Goal: Information Seeking & Learning: Learn about a topic

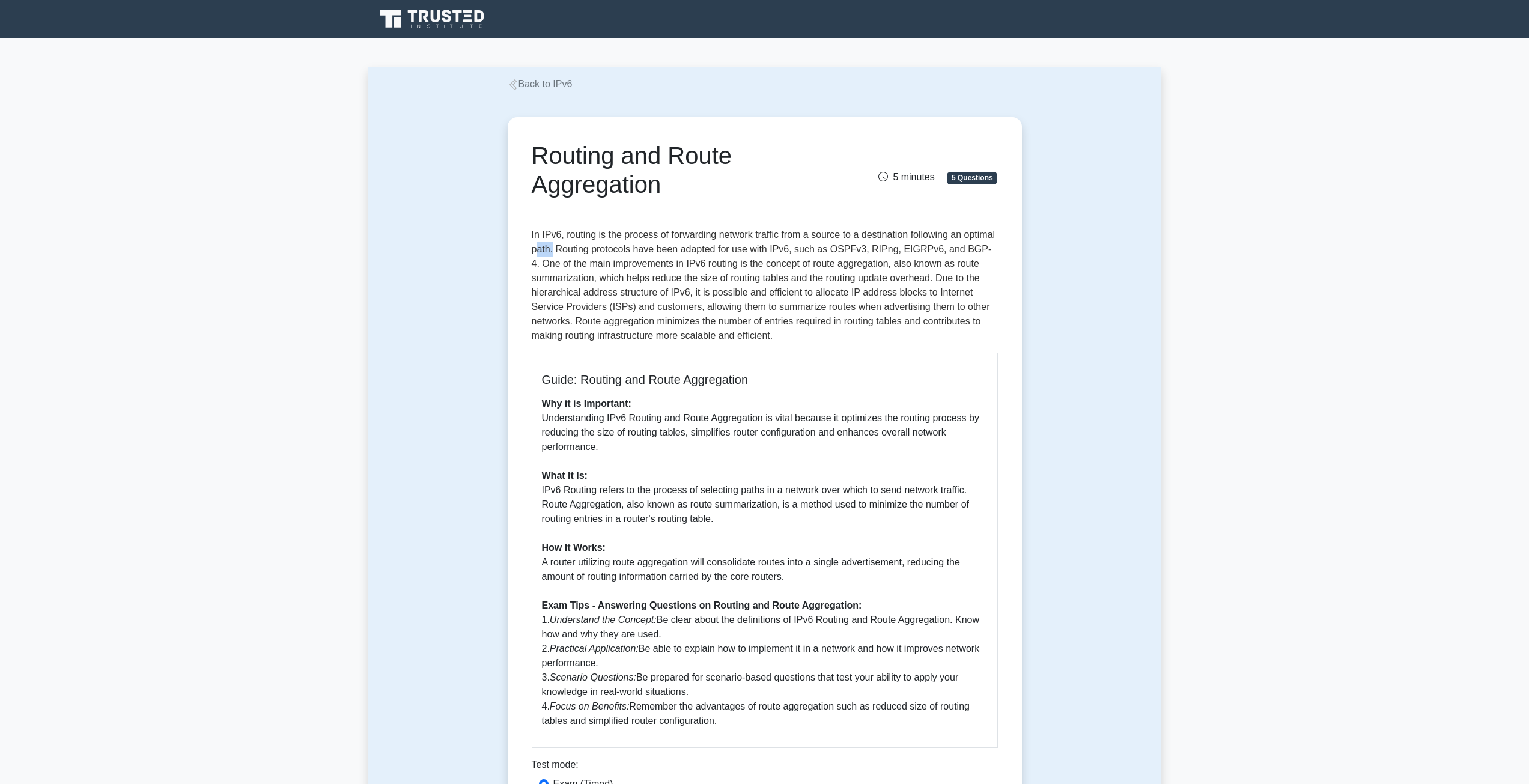
drag, startPoint x: 575, startPoint y: 244, endPoint x: 596, endPoint y: 249, distance: 21.6
click at [589, 249] on p "In IPv6, routing is the process of forwarding network traffic from a source to …" at bounding box center [764, 285] width 466 height 115
drag, startPoint x: 615, startPoint y: 249, endPoint x: 552, endPoint y: 274, distance: 67.8
click at [552, 274] on p "In IPv6, routing is the process of forwarding network traffic from a source to …" at bounding box center [764, 285] width 466 height 115
click at [858, 261] on p "In IPv6, routing is the process of forwarding network traffic from a source to …" at bounding box center [764, 285] width 466 height 115
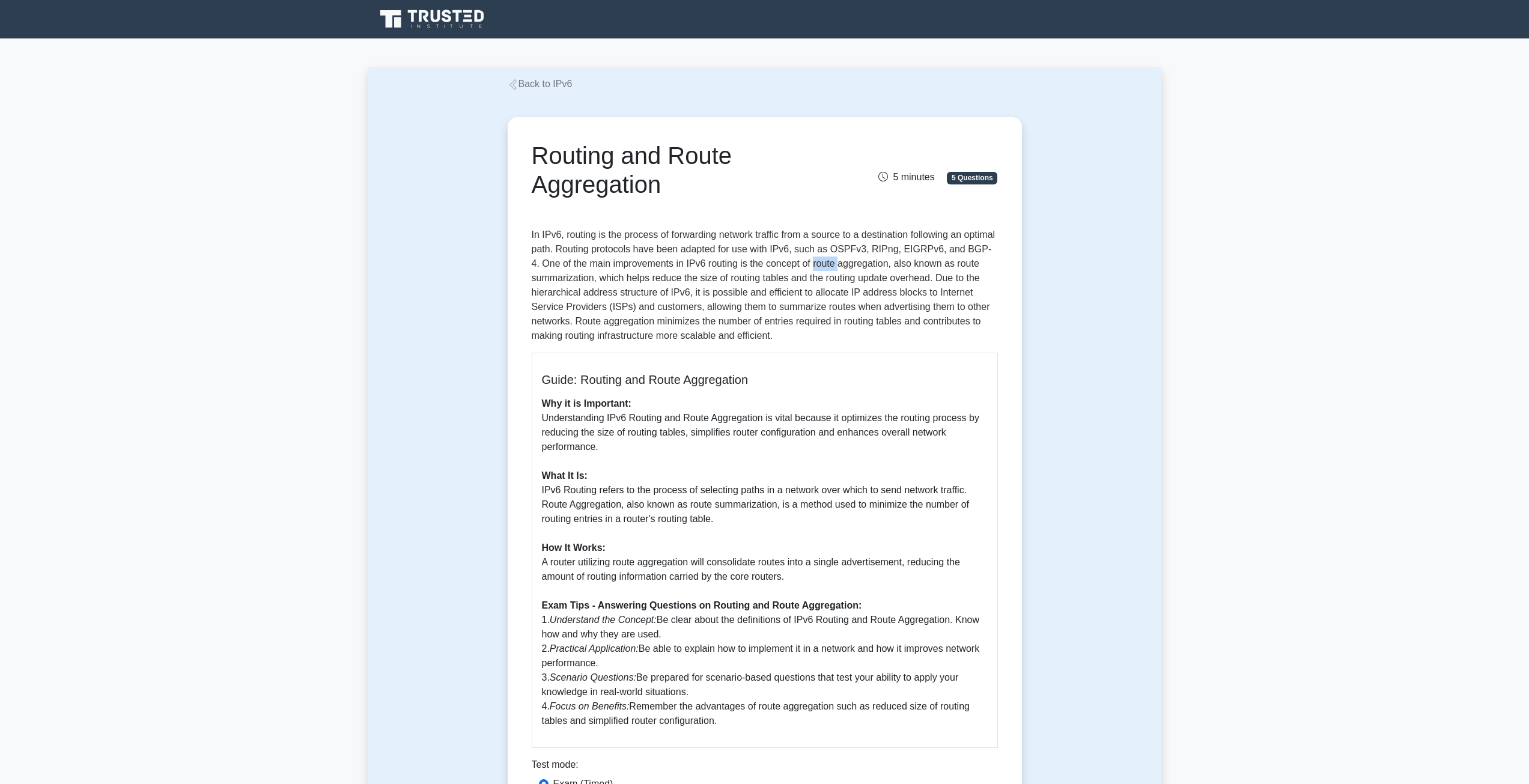
drag, startPoint x: 858, startPoint y: 261, endPoint x: 843, endPoint y: 262, distance: 15.0
click at [843, 262] on p "In IPv6, routing is the process of forwarding network traffic from a source to …" at bounding box center [764, 285] width 466 height 115
click at [842, 263] on p "In IPv6, routing is the process of forwarding network traffic from a source to …" at bounding box center [764, 285] width 466 height 115
drag, startPoint x: 842, startPoint y: 263, endPoint x: 874, endPoint y: 265, distance: 32.1
click at [874, 265] on p "In IPv6, routing is the process of forwarding network traffic from a source to …" at bounding box center [764, 285] width 466 height 115
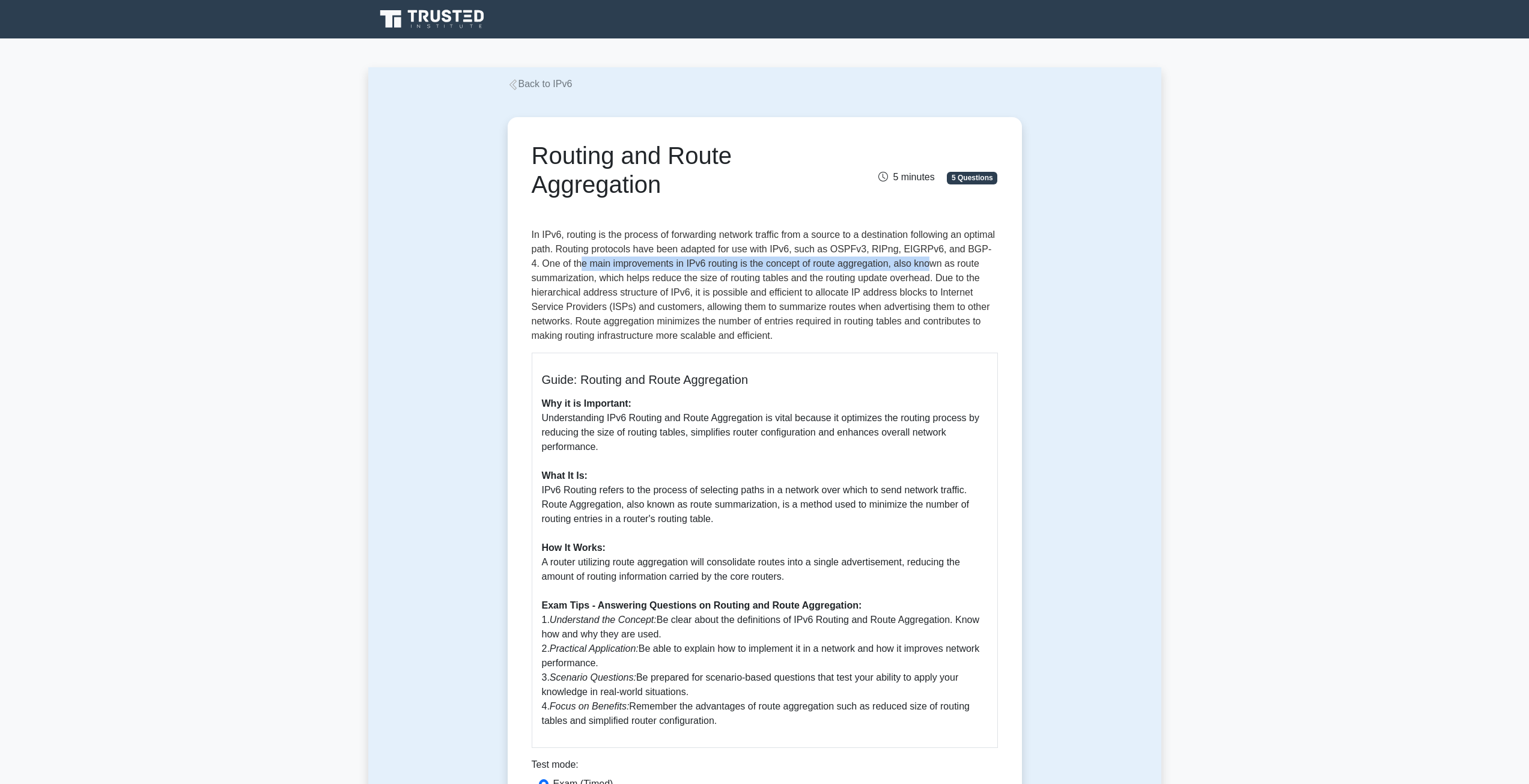
drag, startPoint x: 966, startPoint y: 267, endPoint x: 601, endPoint y: 270, distance: 365.0
click at [601, 270] on p "In IPv6, routing is the process of forwarding network traffic from a source to …" at bounding box center [764, 285] width 466 height 115
click at [553, 285] on p "In IPv6, routing is the process of forwarding network traffic from a source to …" at bounding box center [764, 285] width 466 height 115
drag, startPoint x: 532, startPoint y: 282, endPoint x: 665, endPoint y: 275, distance: 133.2
click at [651, 275] on p "In IPv6, routing is the process of forwarding network traffic from a source to …" at bounding box center [764, 285] width 466 height 115
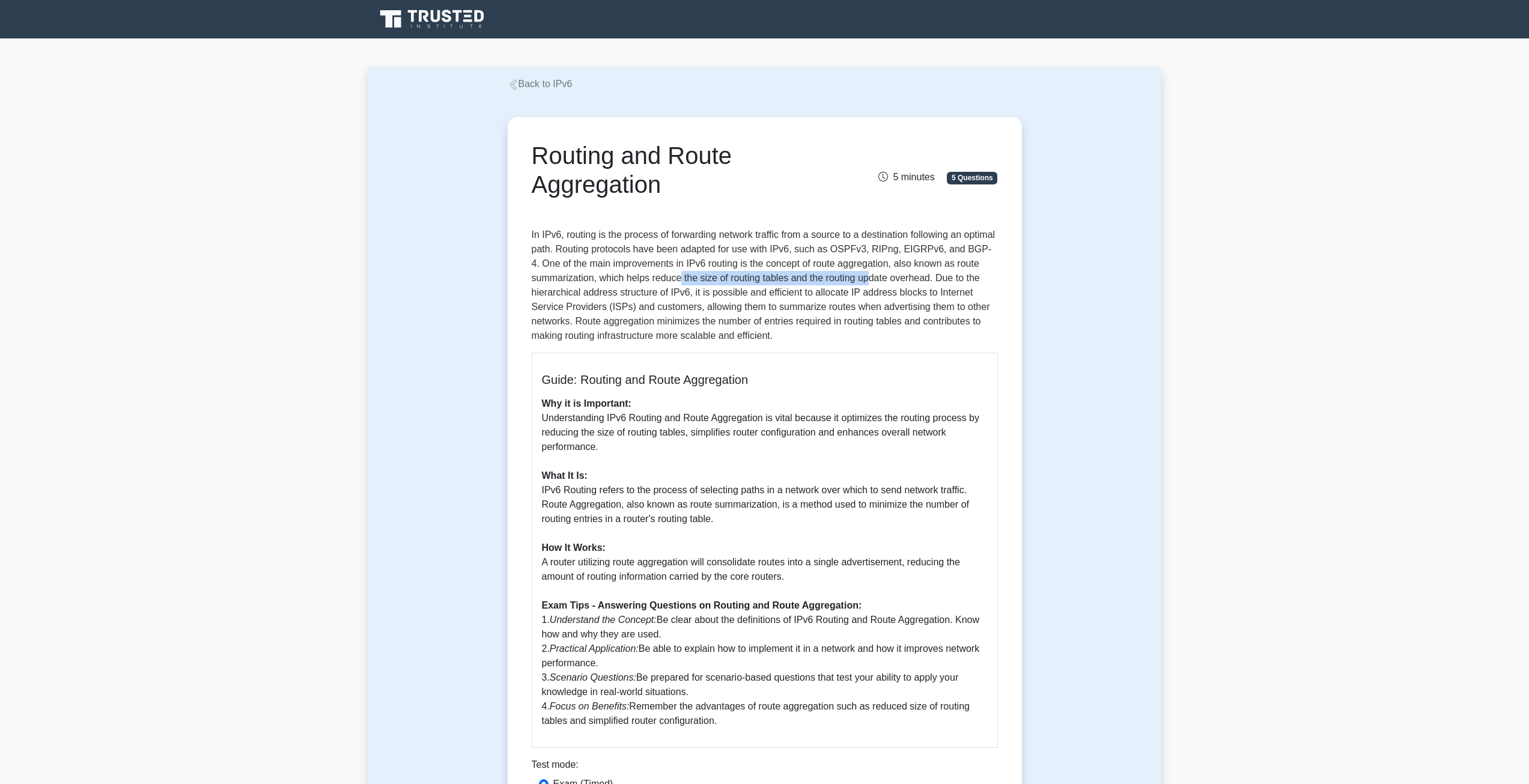
drag, startPoint x: 757, startPoint y: 275, endPoint x: 895, endPoint y: 275, distance: 138.0
click at [895, 275] on p "In IPv6, routing is the process of forwarding network traffic from a source to …" at bounding box center [764, 285] width 466 height 115
click at [567, 294] on p "In IPv6, routing is the process of forwarding network traffic from a source to …" at bounding box center [764, 285] width 466 height 115
click at [594, 295] on p "In IPv6, routing is the process of forwarding network traffic from a source to …" at bounding box center [764, 285] width 466 height 115
drag, startPoint x: 594, startPoint y: 295, endPoint x: 695, endPoint y: 292, distance: 101.0
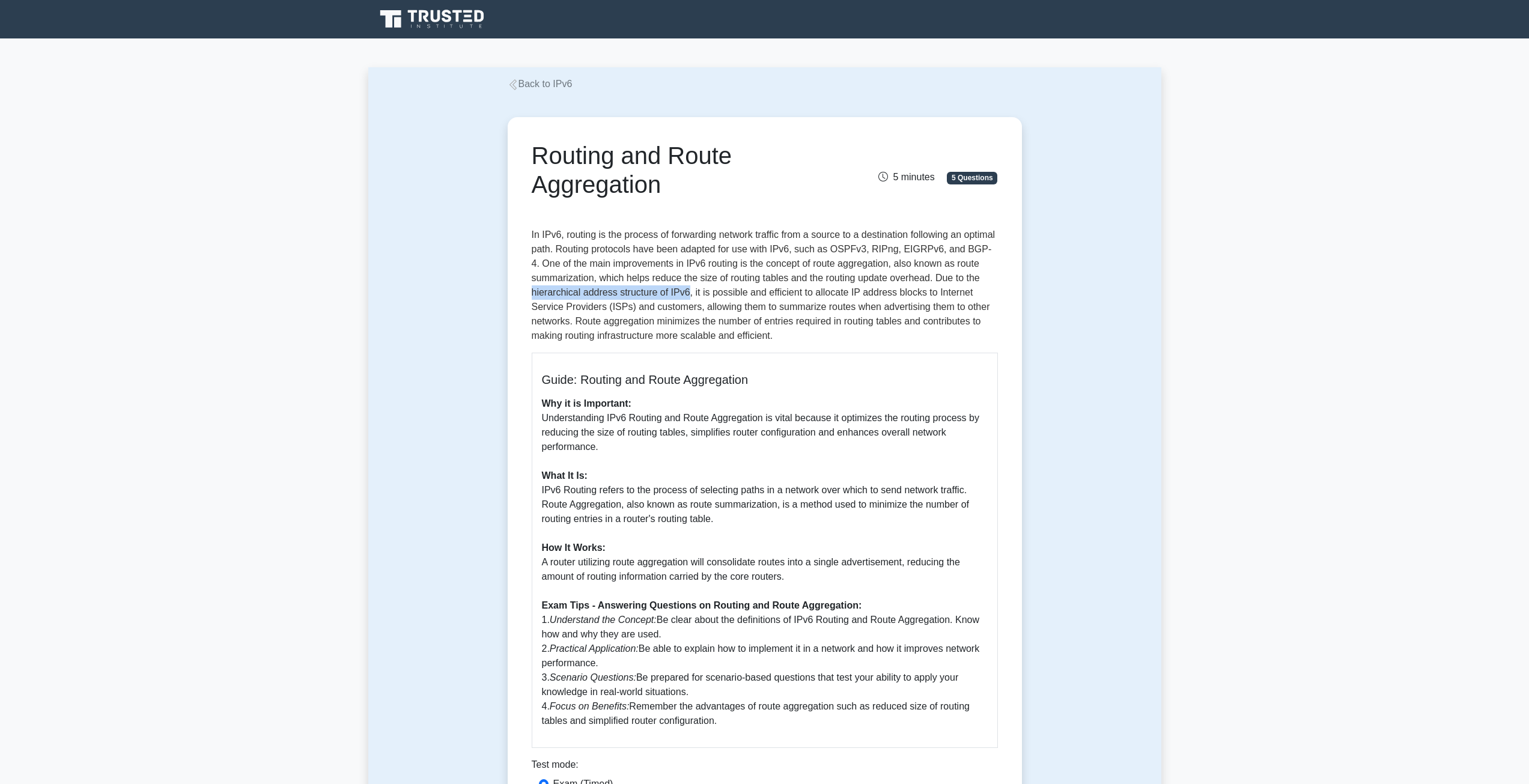
click at [695, 292] on p "In IPv6, routing is the process of forwarding network traffic from a source to …" at bounding box center [764, 285] width 466 height 115
drag, startPoint x: 749, startPoint y: 285, endPoint x: 899, endPoint y: 274, distance: 150.4
click at [899, 274] on p "In IPv6, routing is the process of forwarding network traffic from a source to …" at bounding box center [764, 285] width 466 height 115
click at [710, 289] on p "In IPv6, routing is the process of forwarding network traffic from a source to …" at bounding box center [764, 285] width 466 height 115
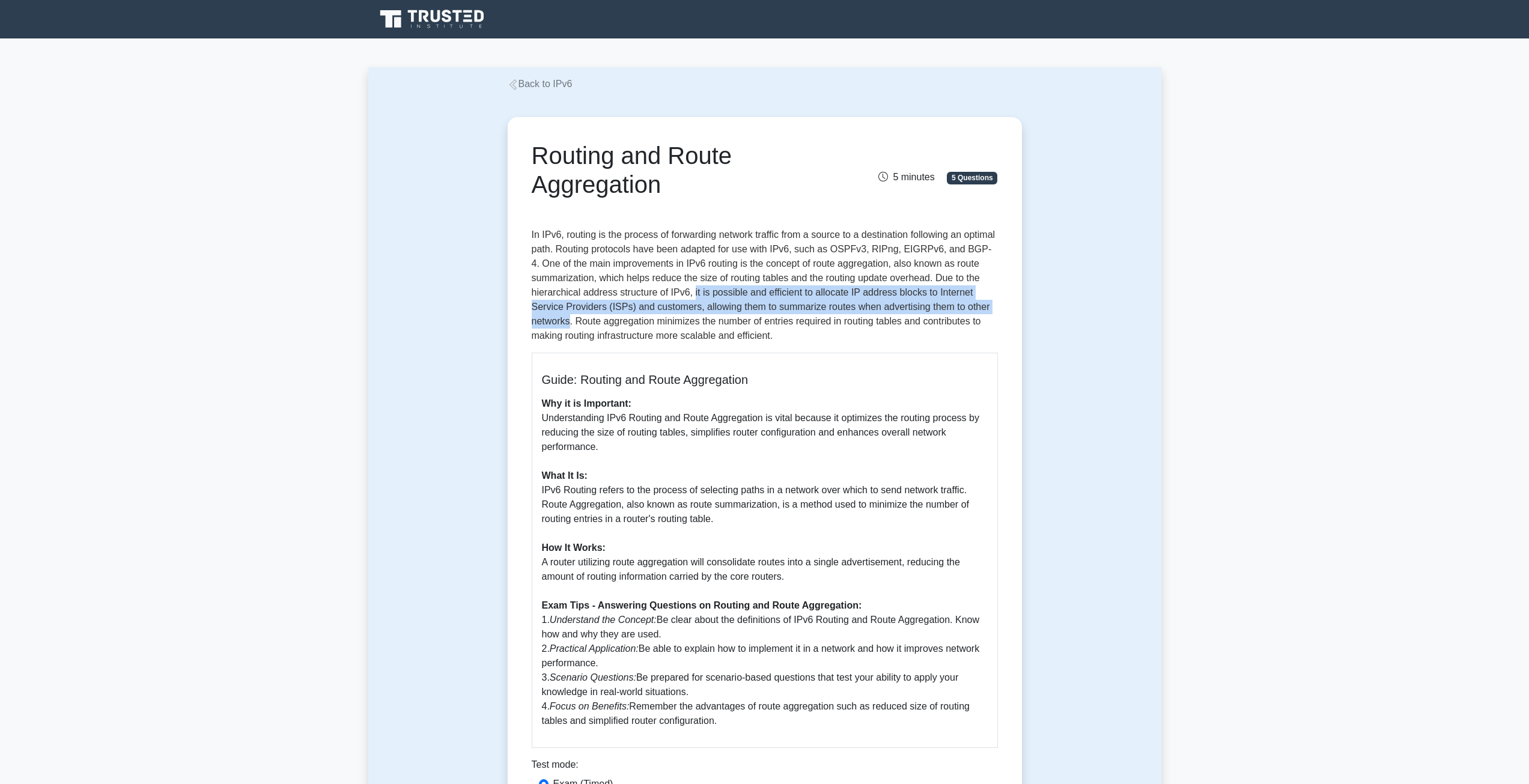
drag, startPoint x: 710, startPoint y: 289, endPoint x: 529, endPoint y: 320, distance: 183.6
click at [529, 320] on div "Routing and Route Aggregation 5 minutes 5 Questions Guide: Routing and Route Ag…" at bounding box center [764, 495] width 504 height 745
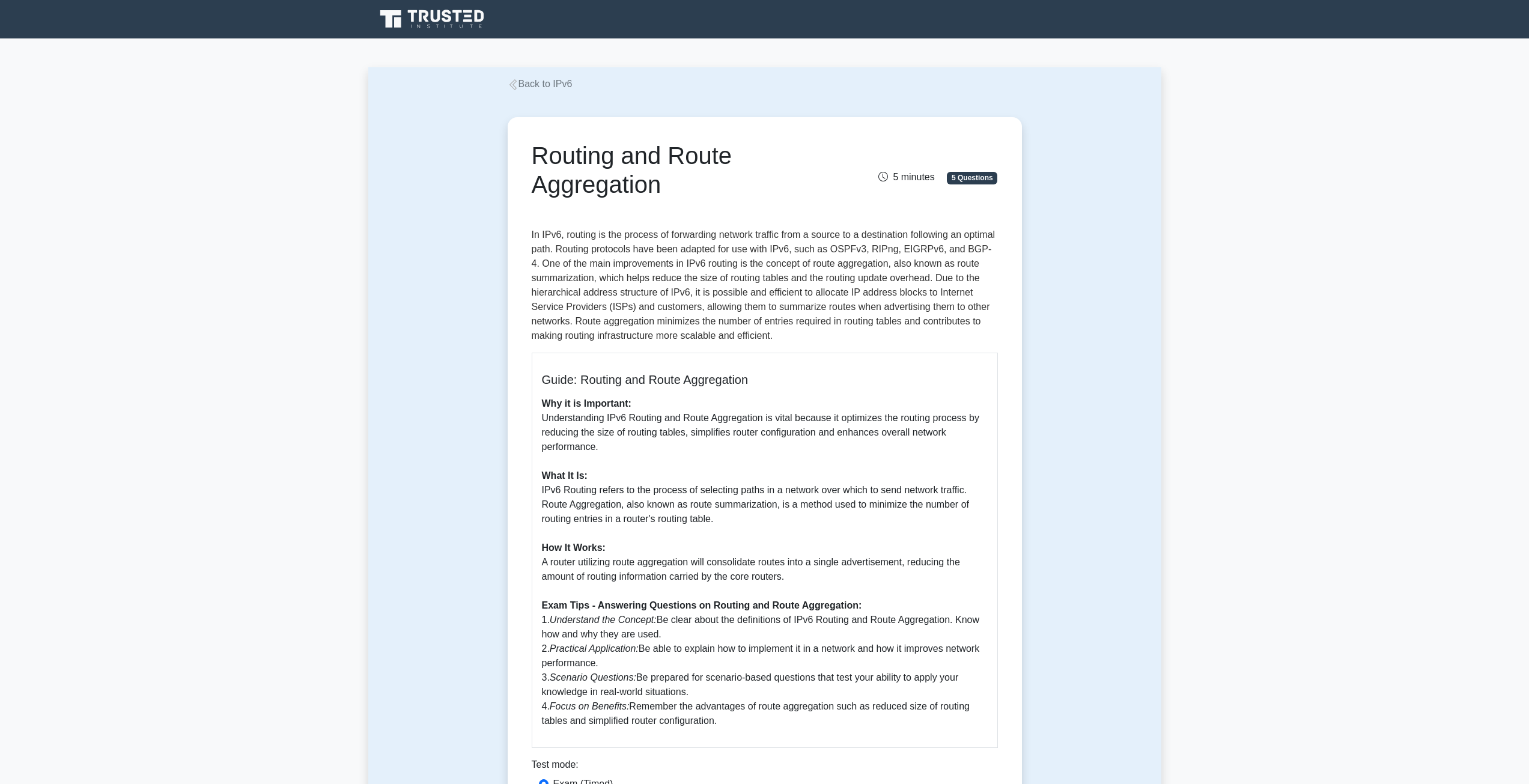
click at [588, 321] on p "In IPv6, routing is the process of forwarding network traffic from a source to …" at bounding box center [764, 285] width 466 height 115
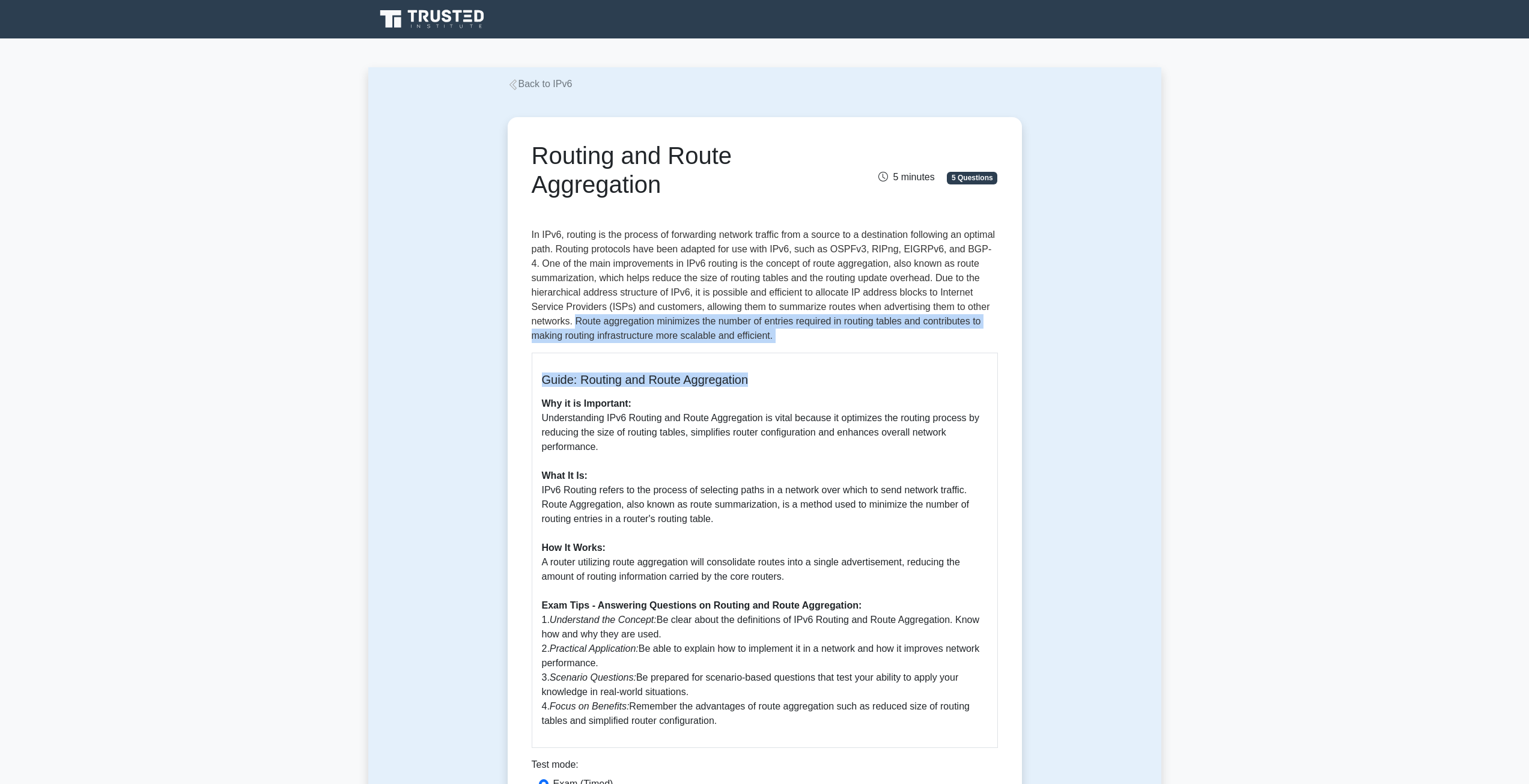
drag, startPoint x: 588, startPoint y: 321, endPoint x: 906, endPoint y: 344, distance: 318.8
click at [906, 344] on div "Routing and Route Aggregation 5 minutes 5 Questions Guide: Routing and Route Ag…" at bounding box center [764, 495] width 504 height 745
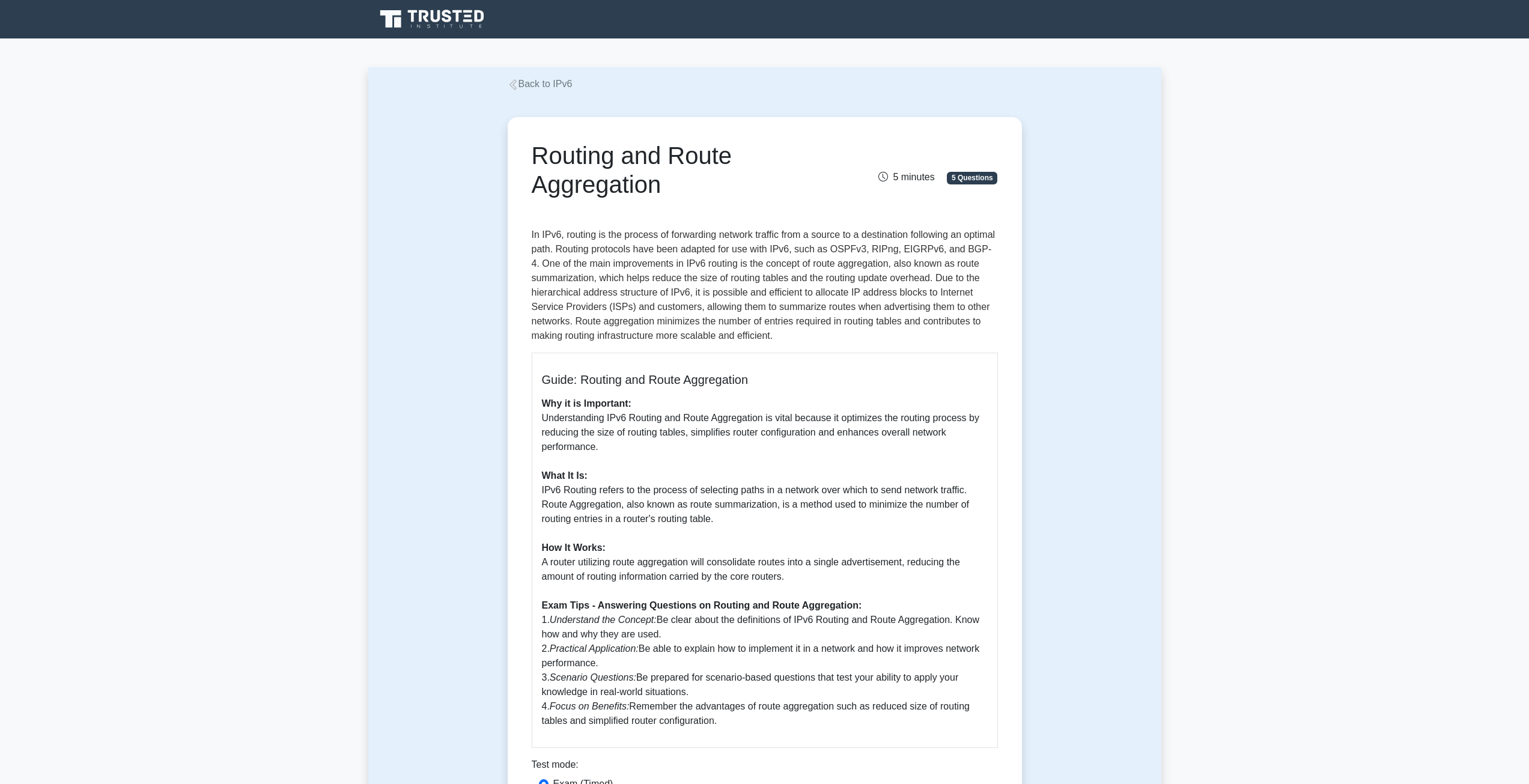
click at [906, 344] on div "Routing and Route Aggregation 5 minutes 5 Questions Guide: Routing and Route Ag…" at bounding box center [764, 495] width 504 height 745
drag, startPoint x: 881, startPoint y: 320, endPoint x: 848, endPoint y: 307, distance: 35.5
click at [854, 308] on p "In IPv6, routing is the process of forwarding network traffic from a source to …" at bounding box center [764, 285] width 466 height 115
click at [848, 307] on p "In IPv6, routing is the process of forwarding network traffic from a source to …" at bounding box center [764, 285] width 466 height 115
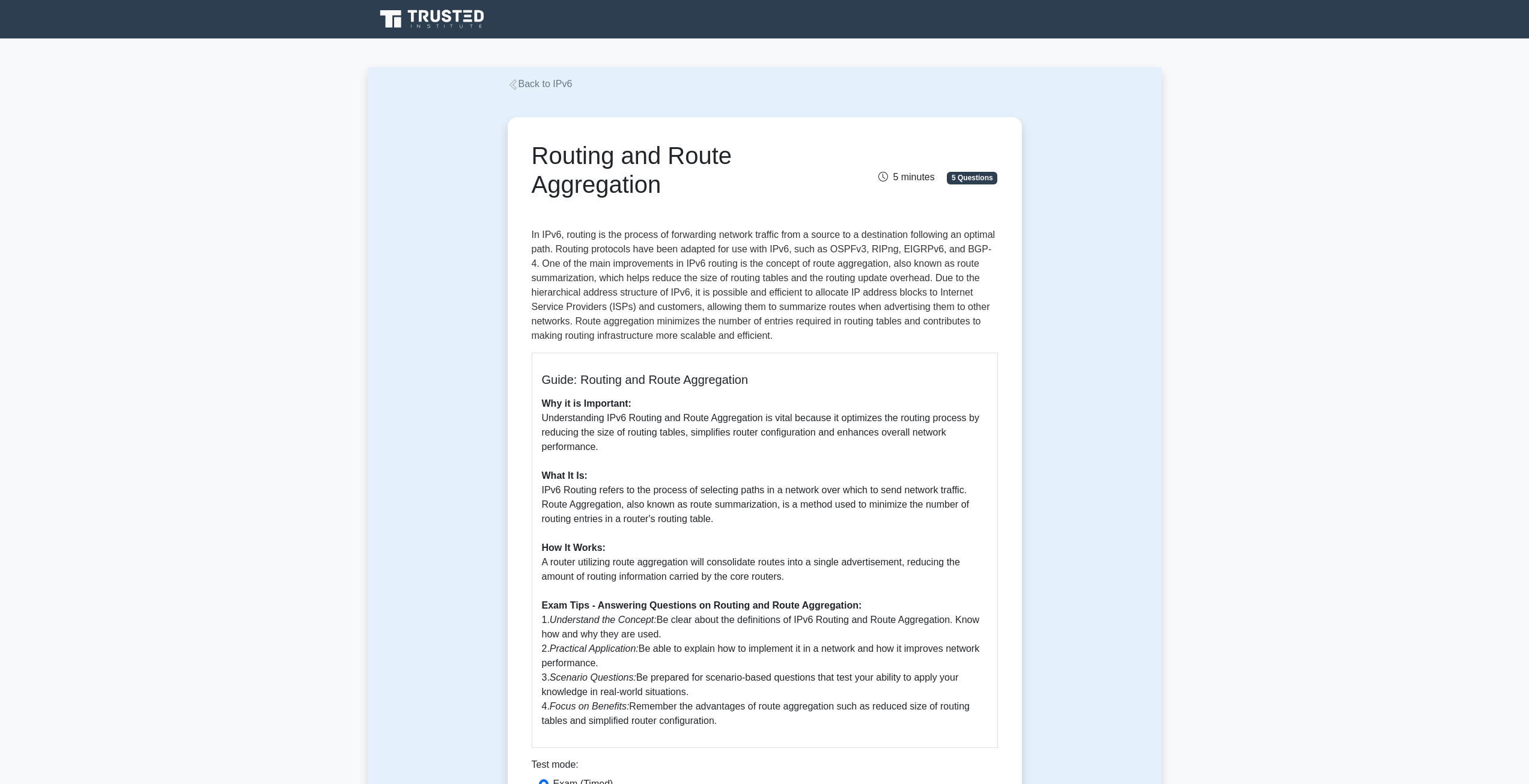
click at [842, 301] on p "In IPv6, routing is the process of forwarding network traffic from a source to …" at bounding box center [764, 285] width 466 height 115
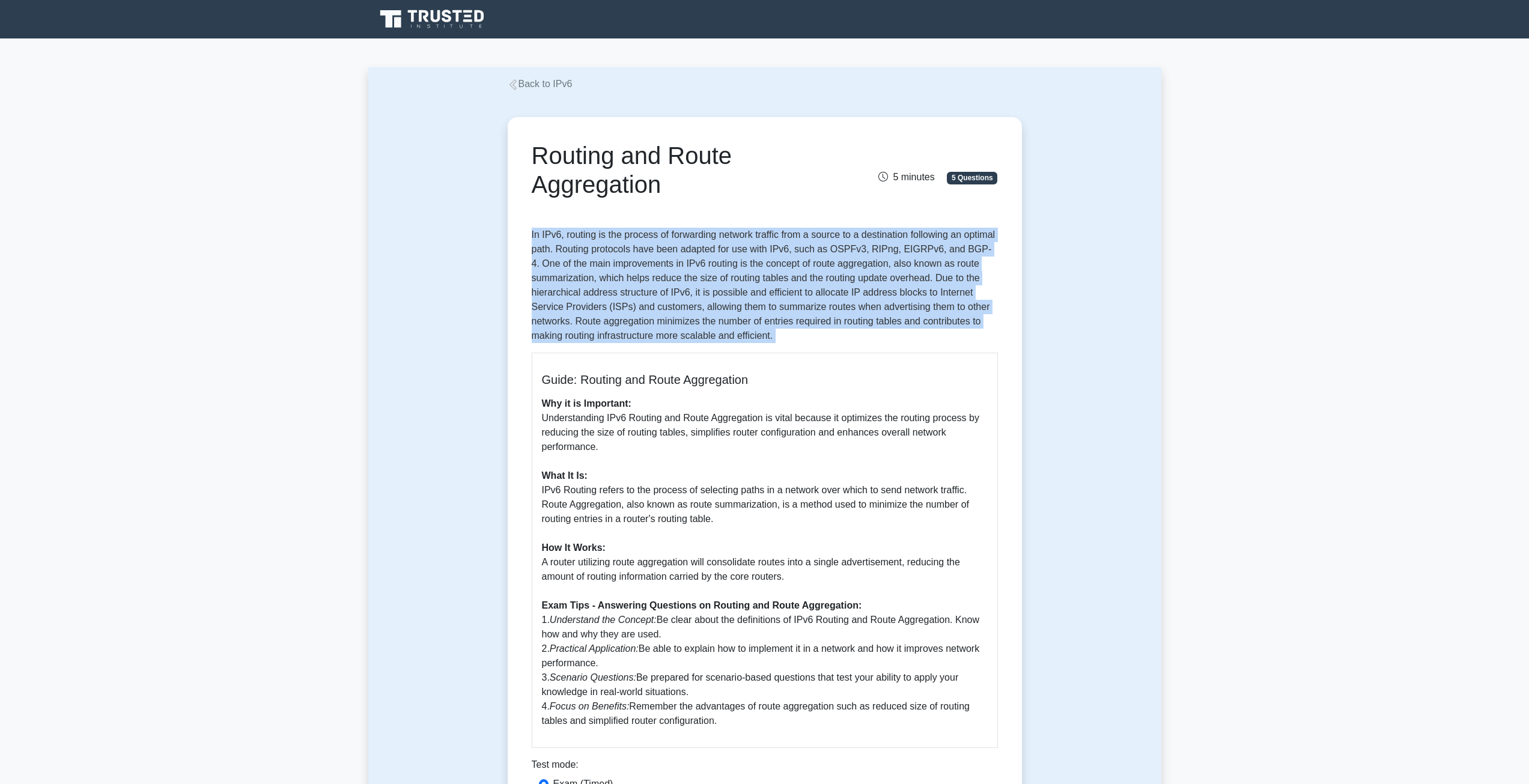
click at [842, 301] on p "In IPv6, routing is the process of forwarding network traffic from a source to …" at bounding box center [764, 285] width 466 height 115
click at [763, 304] on p "In IPv6, routing is the process of forwarding network traffic from a source to …" at bounding box center [764, 285] width 466 height 115
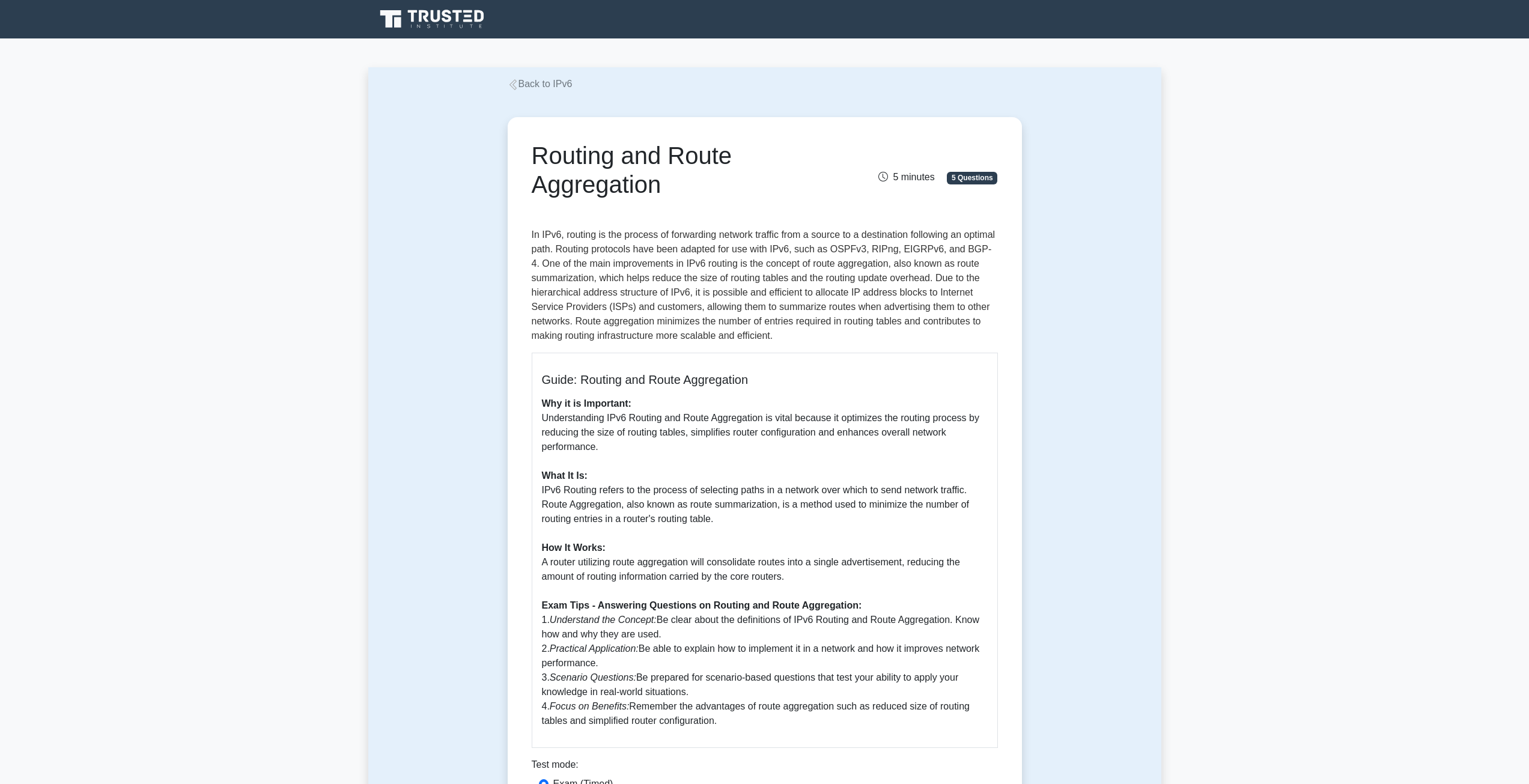
drag, startPoint x: 729, startPoint y: 299, endPoint x: 703, endPoint y: 299, distance: 26.0
click at [703, 299] on p "In IPv6, routing is the process of forwarding network traffic from a source to …" at bounding box center [764, 285] width 466 height 115
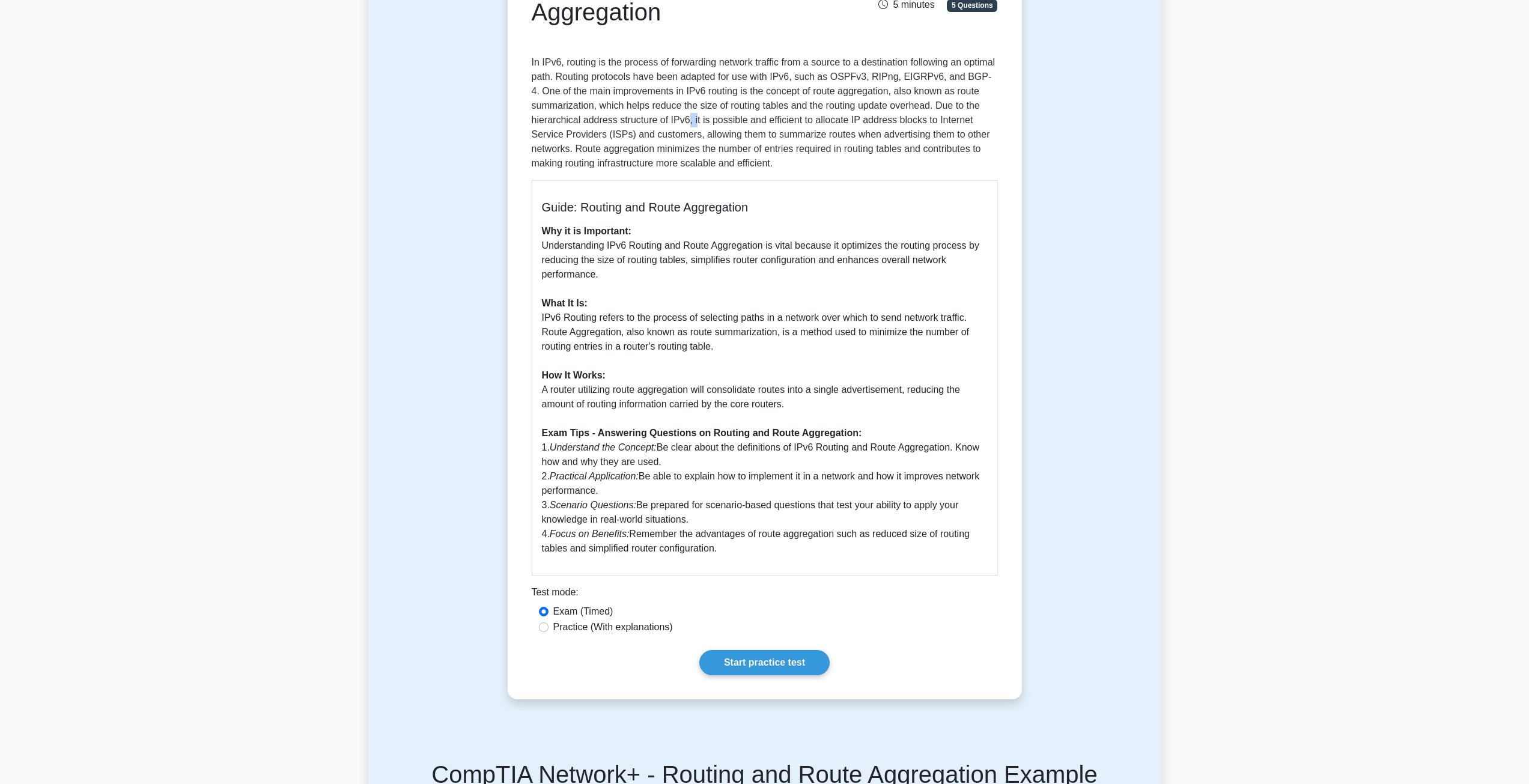
scroll to position [180, 0]
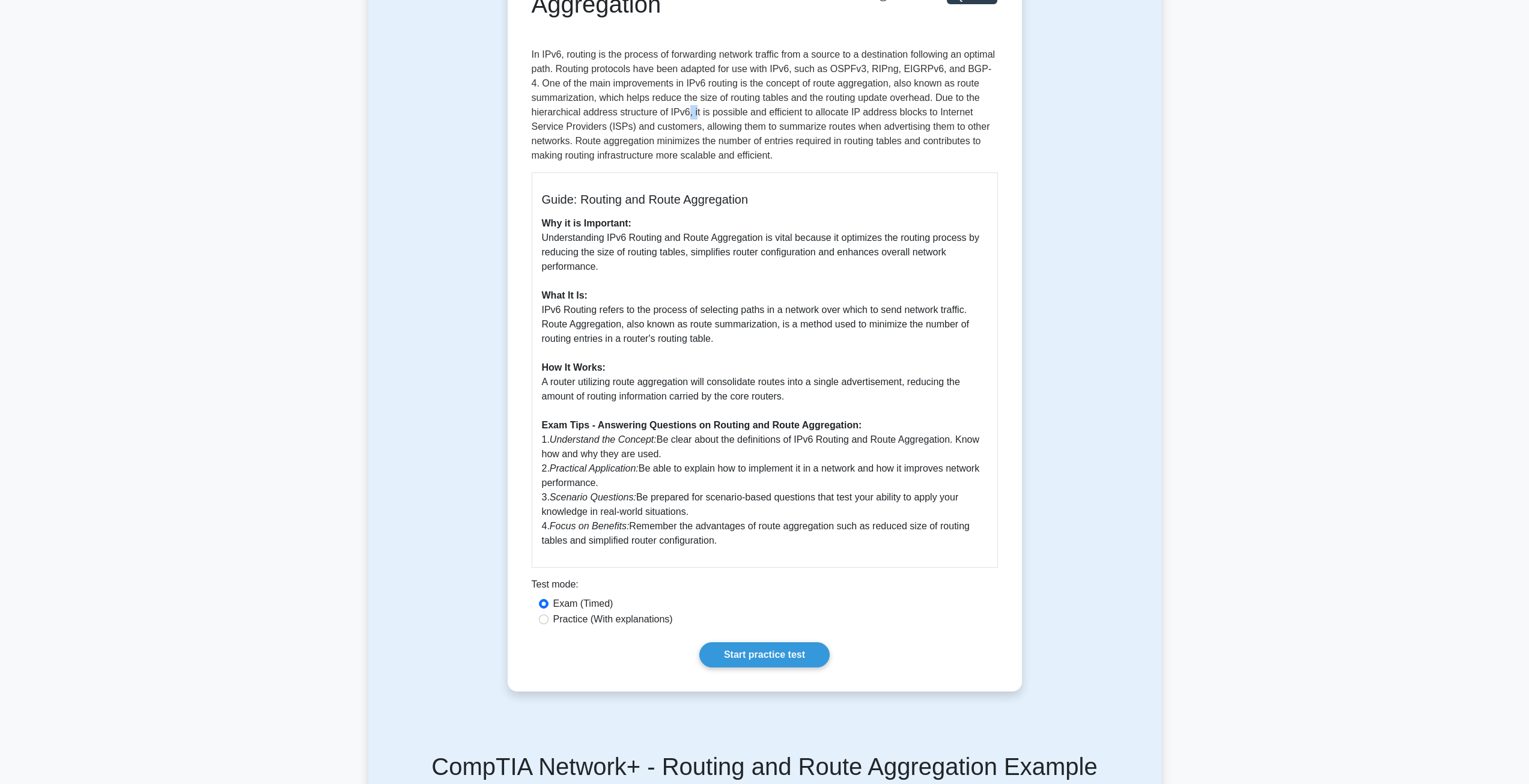
drag, startPoint x: 626, startPoint y: 311, endPoint x: 768, endPoint y: 479, distance: 220.0
click at [768, 479] on p "Why it is Important: Understanding IPv6 Routing and Route Aggregation is vital …" at bounding box center [765, 382] width 446 height 332
drag, startPoint x: 768, startPoint y: 479, endPoint x: 772, endPoint y: 470, distance: 9.8
click at [769, 480] on p "Why it is Important: Understanding IPv6 Routing and Route Aggregation is vital …" at bounding box center [765, 382] width 446 height 332
click at [639, 432] on p "Why it is Important: Understanding IPv6 Routing and Route Aggregation is vital …" at bounding box center [765, 382] width 446 height 332
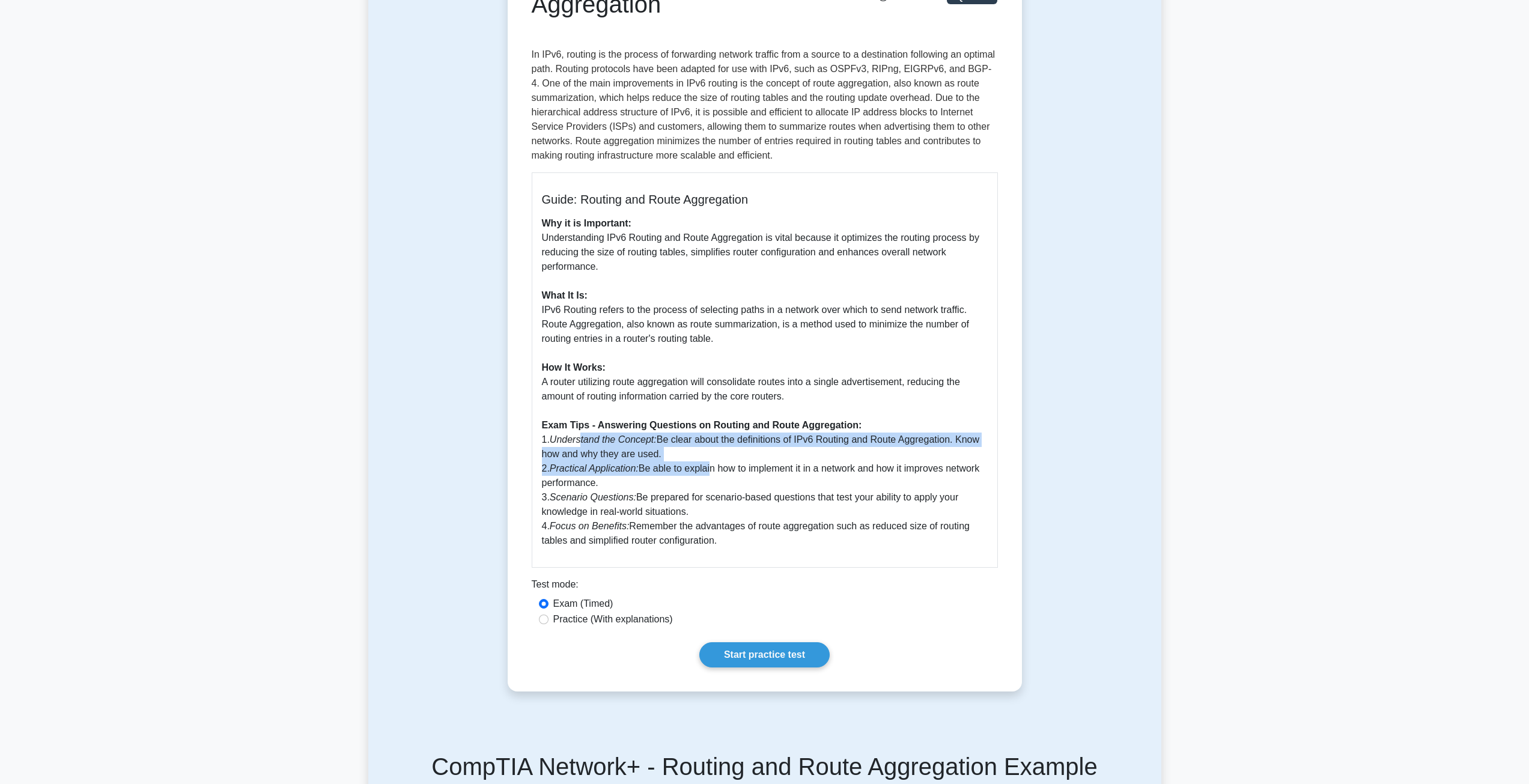
drag, startPoint x: 582, startPoint y: 435, endPoint x: 710, endPoint y: 474, distance: 133.8
click at [710, 474] on p "Why it is Important: Understanding IPv6 Routing and Route Aggregation is vital …" at bounding box center [765, 382] width 446 height 332
drag, startPoint x: 710, startPoint y: 474, endPoint x: 747, endPoint y: 450, distance: 44.1
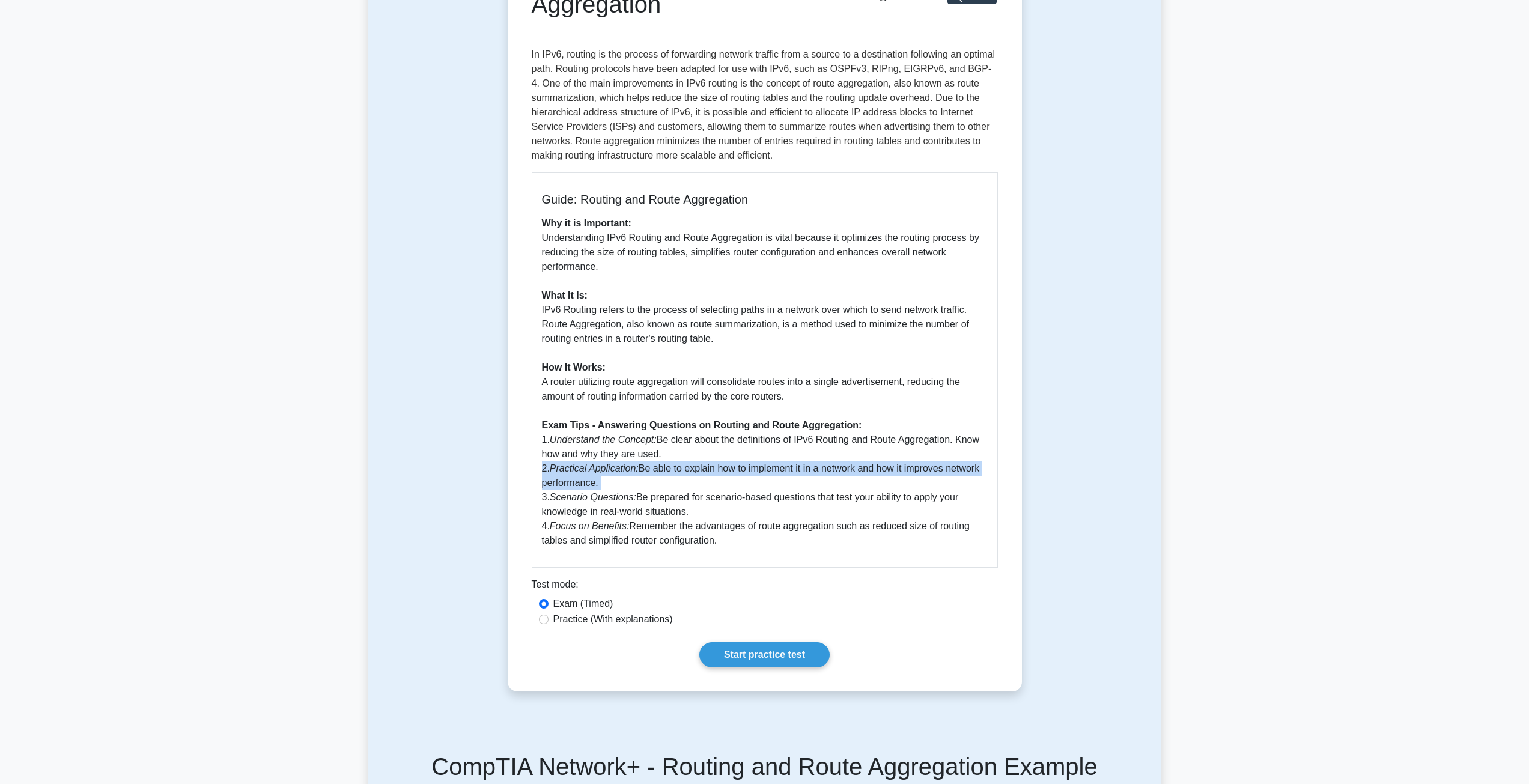
click at [729, 489] on p "Why it is Important: Understanding IPv6 Routing and Route Aggregation is vital …" at bounding box center [765, 382] width 446 height 332
click at [747, 448] on p "Why it is Important: Understanding IPv6 Routing and Route Aggregation is vital …" at bounding box center [765, 382] width 446 height 332
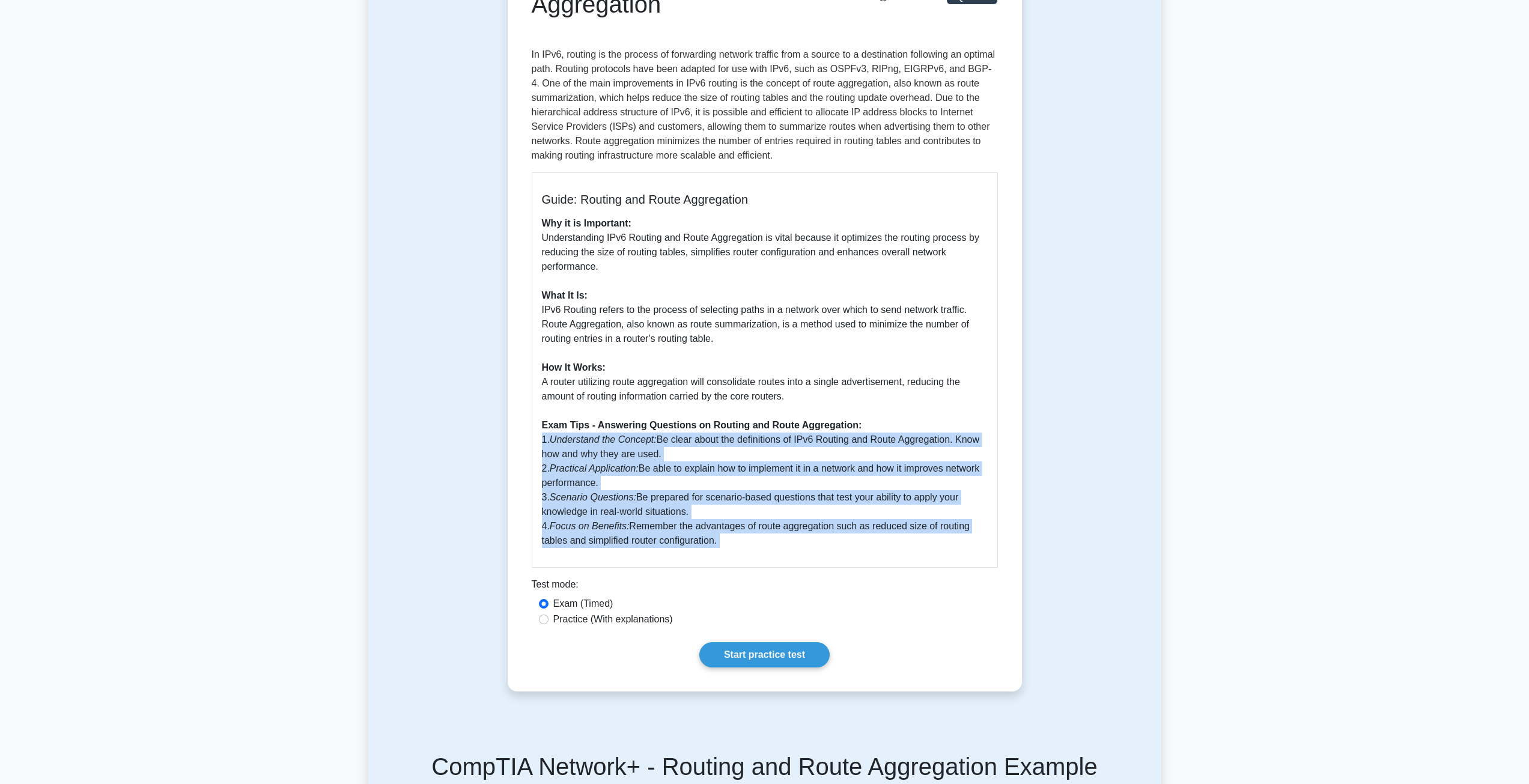
drag, startPoint x: 747, startPoint y: 448, endPoint x: 741, endPoint y: 540, distance: 92.2
click at [741, 540] on p "Why it is Important: Understanding IPv6 Routing and Route Aggregation is vital …" at bounding box center [765, 382] width 446 height 332
click at [742, 540] on p "Why it is Important: Understanding IPv6 Routing and Route Aggregation is vital …" at bounding box center [765, 382] width 446 height 332
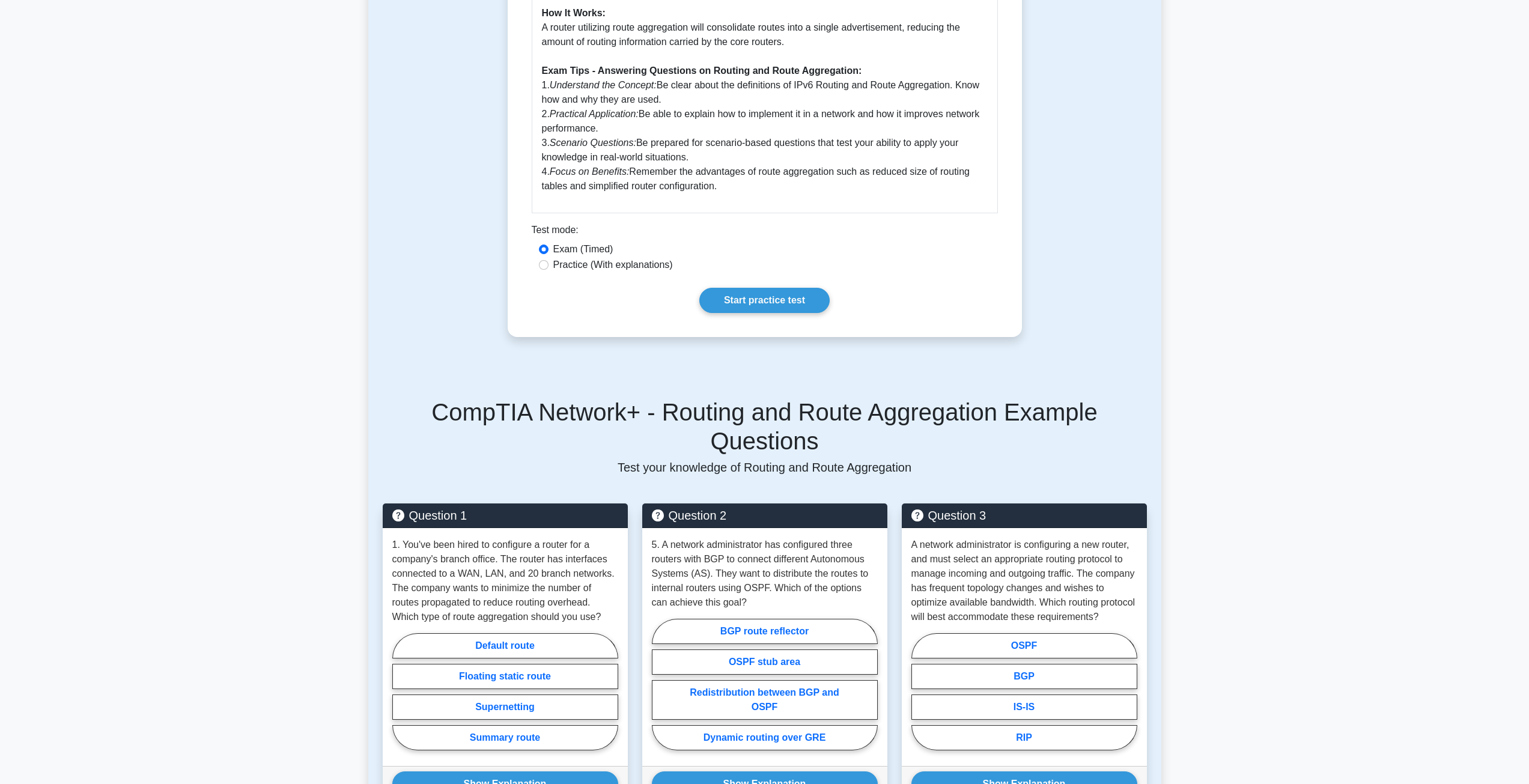
scroll to position [540, 0]
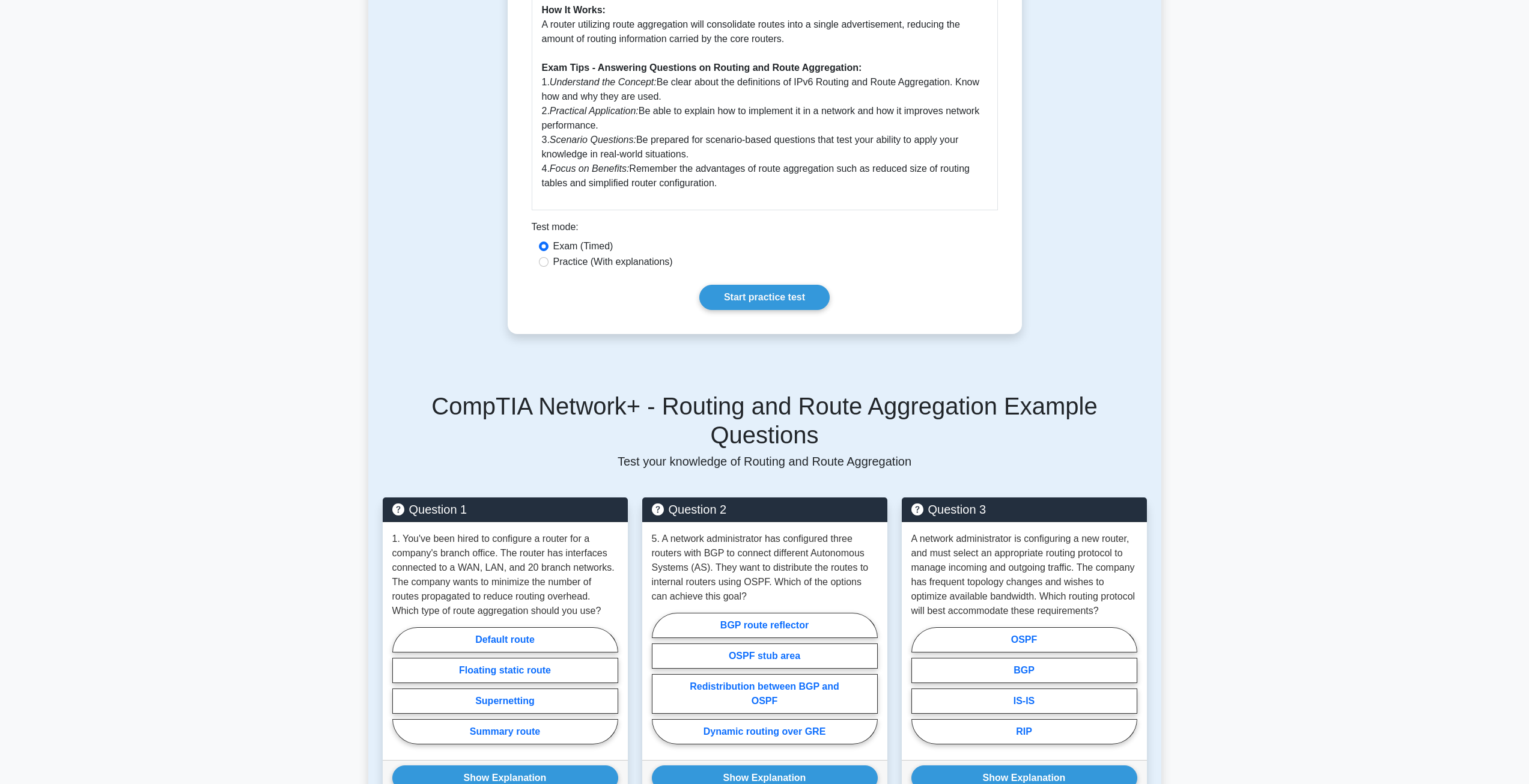
drag, startPoint x: 649, startPoint y: 328, endPoint x: 583, endPoint y: 336, distance: 66.5
drag, startPoint x: 583, startPoint y: 336, endPoint x: 558, endPoint y: 346, distance: 26.9
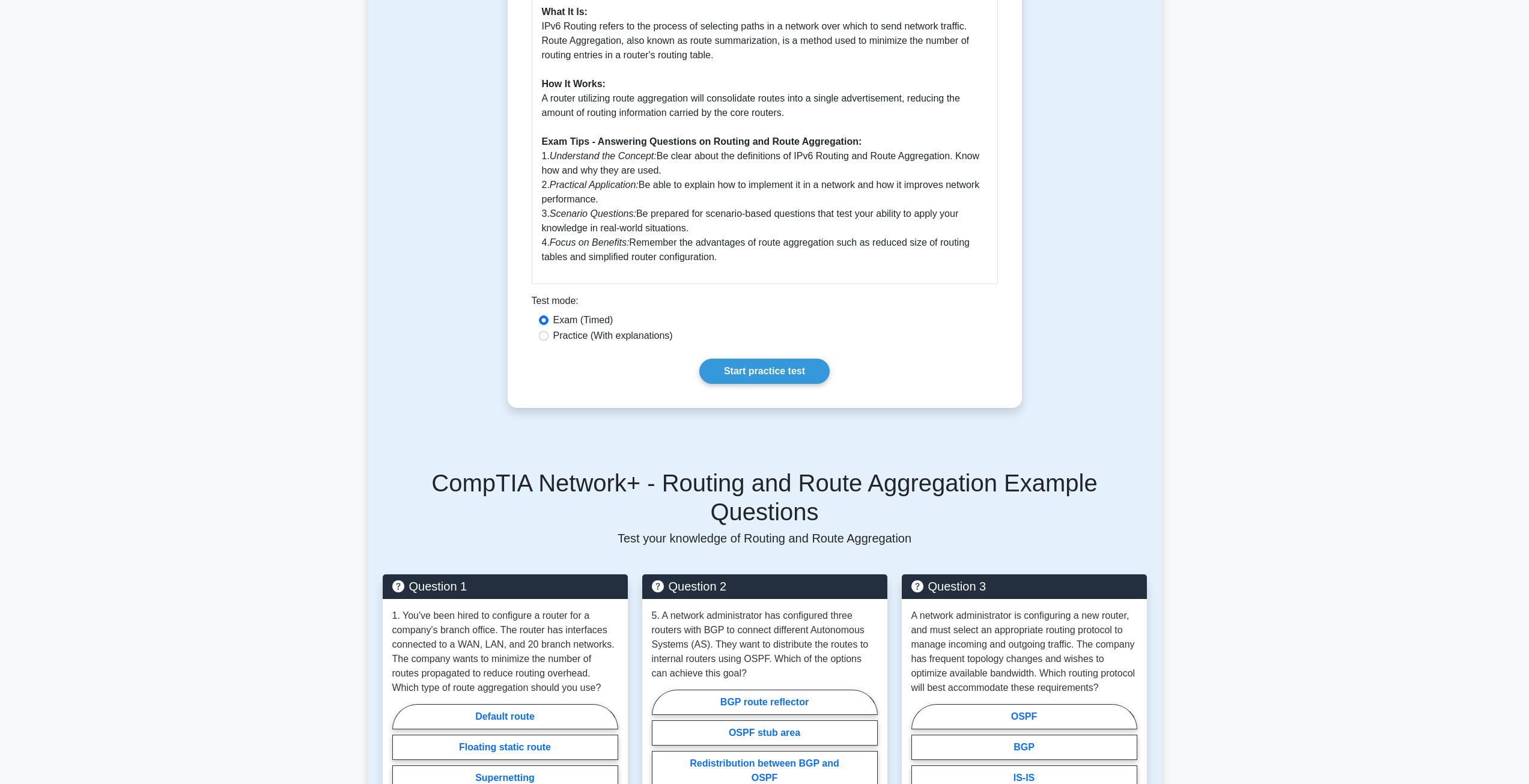
scroll to position [420, 0]
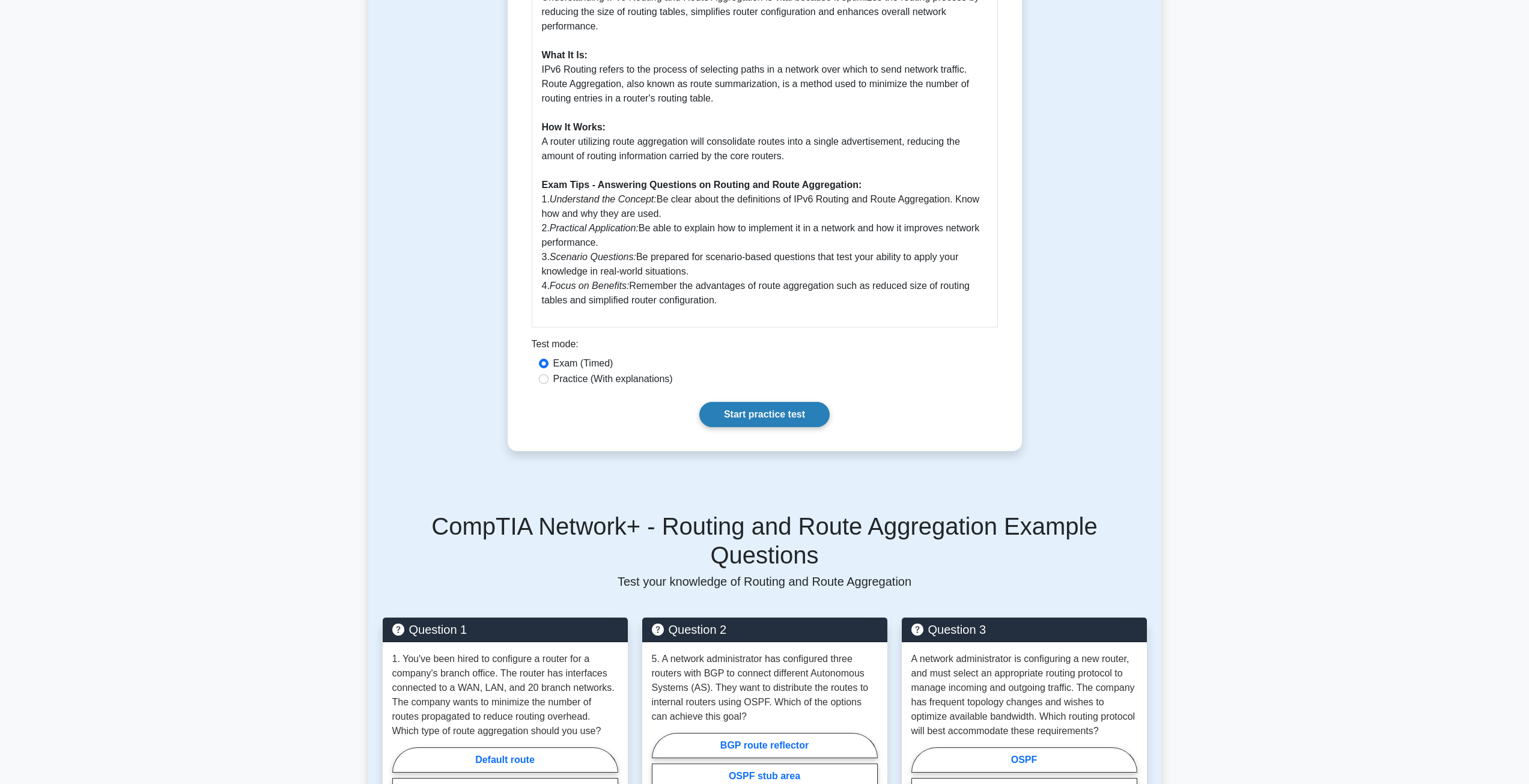
click at [782, 415] on link "Start practice test" at bounding box center [764, 415] width 130 height 26
